Goal: Information Seeking & Learning: Learn about a topic

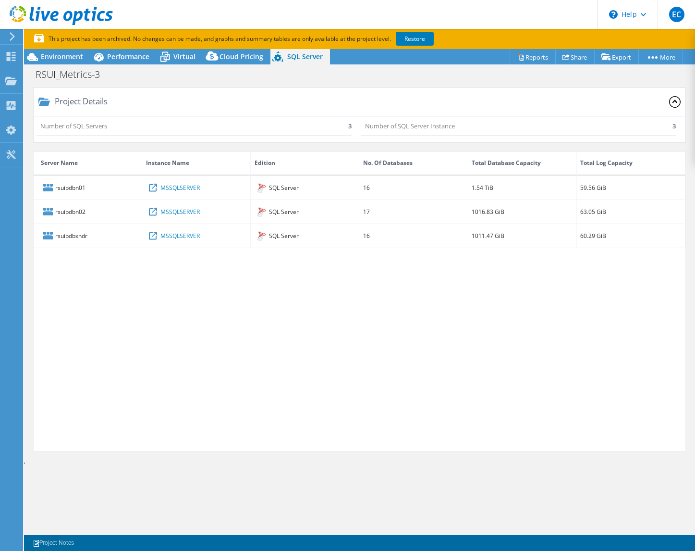
select select "USD"
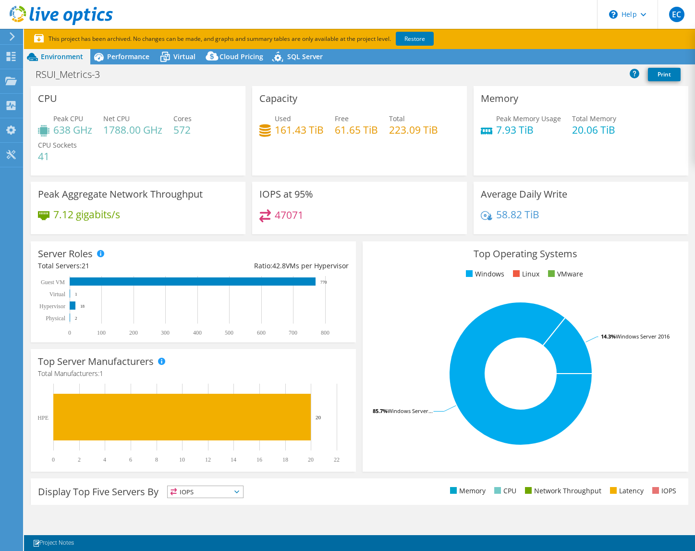
select select "USD"
click at [10, 56] on icon at bounding box center [11, 56] width 12 height 9
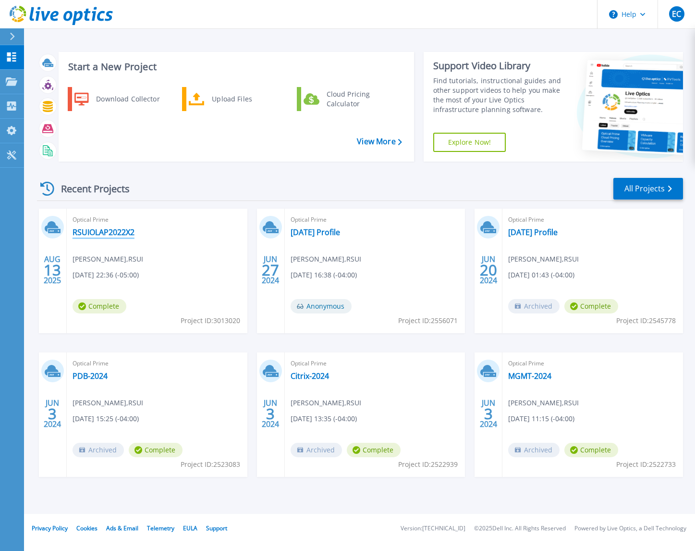
click at [106, 235] on link "RSUIOLAP2022X2" at bounding box center [104, 232] width 62 height 10
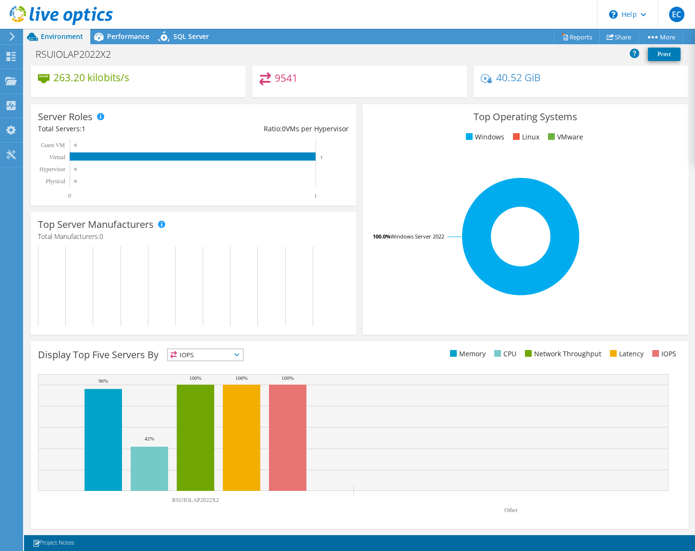
scroll to position [91, 0]
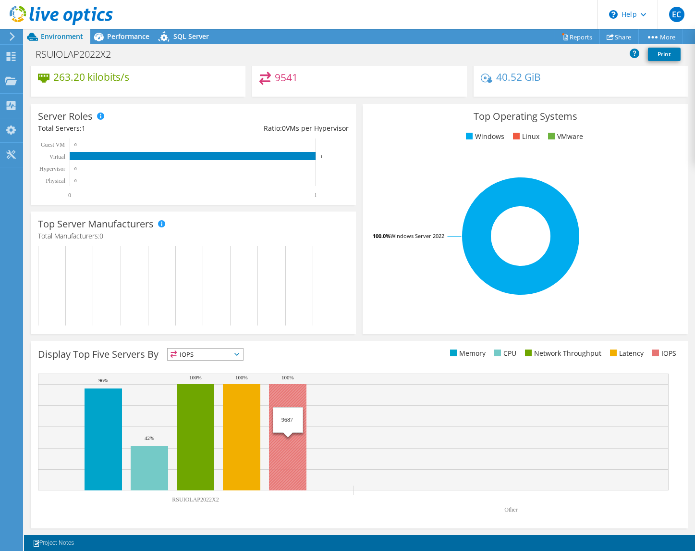
click at [282, 397] on rect at bounding box center [287, 437] width 37 height 106
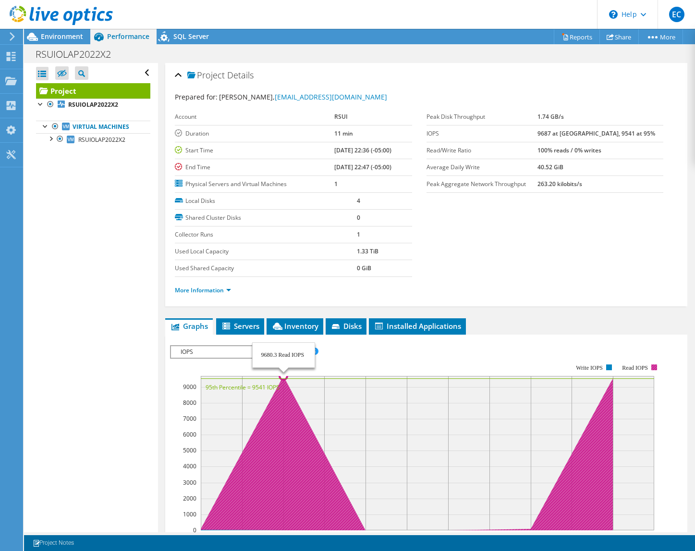
click at [282, 397] on section "Workload Concentration: 22:36 22:37 22:38 22:39 22:40 22:41 22:42 22:43 22:44 2…" at bounding box center [426, 510] width 513 height 318
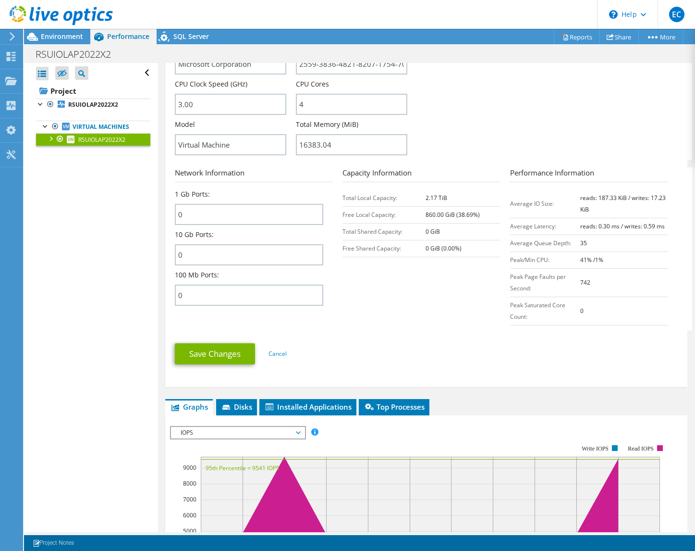
scroll to position [410, 0]
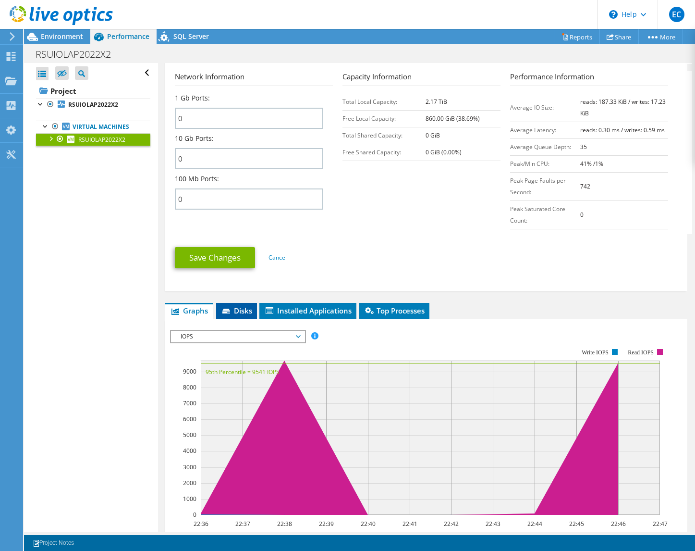
click at [247, 308] on span "Disks" at bounding box center [236, 311] width 31 height 10
